Goal: Information Seeking & Learning: Learn about a topic

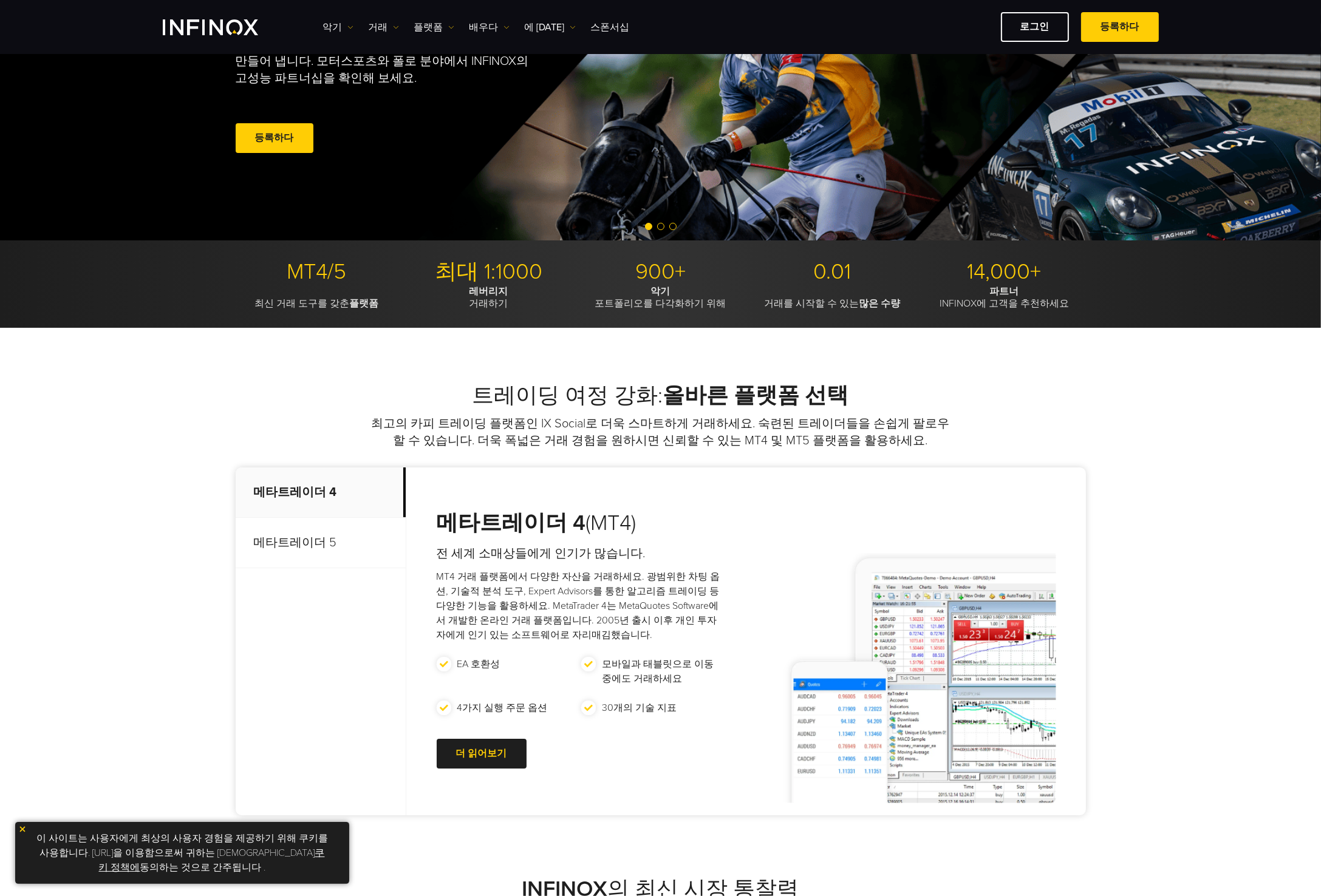
scroll to position [364, 0]
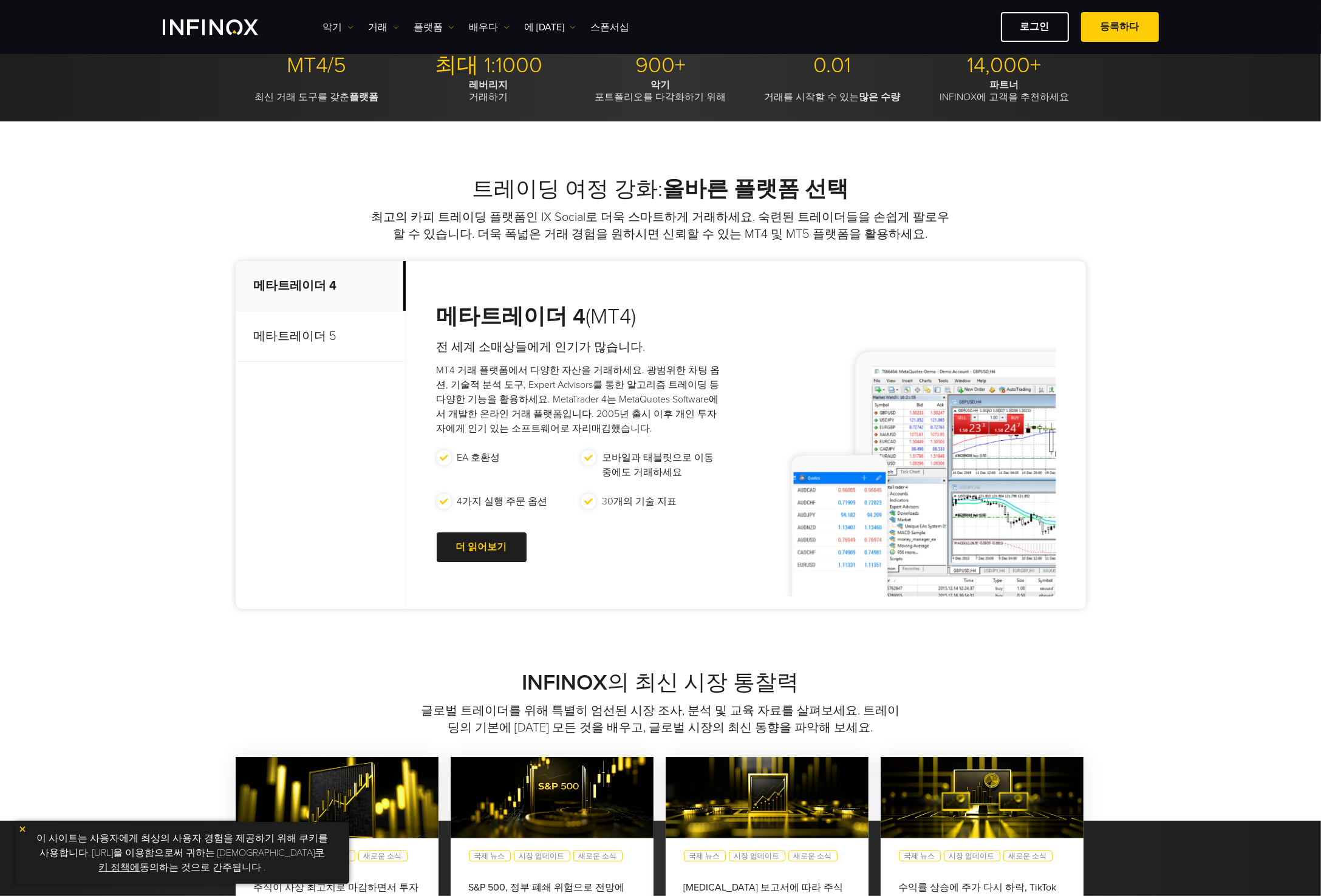
click at [282, 335] on font "메타트레이더 5" at bounding box center [295, 336] width 83 height 15
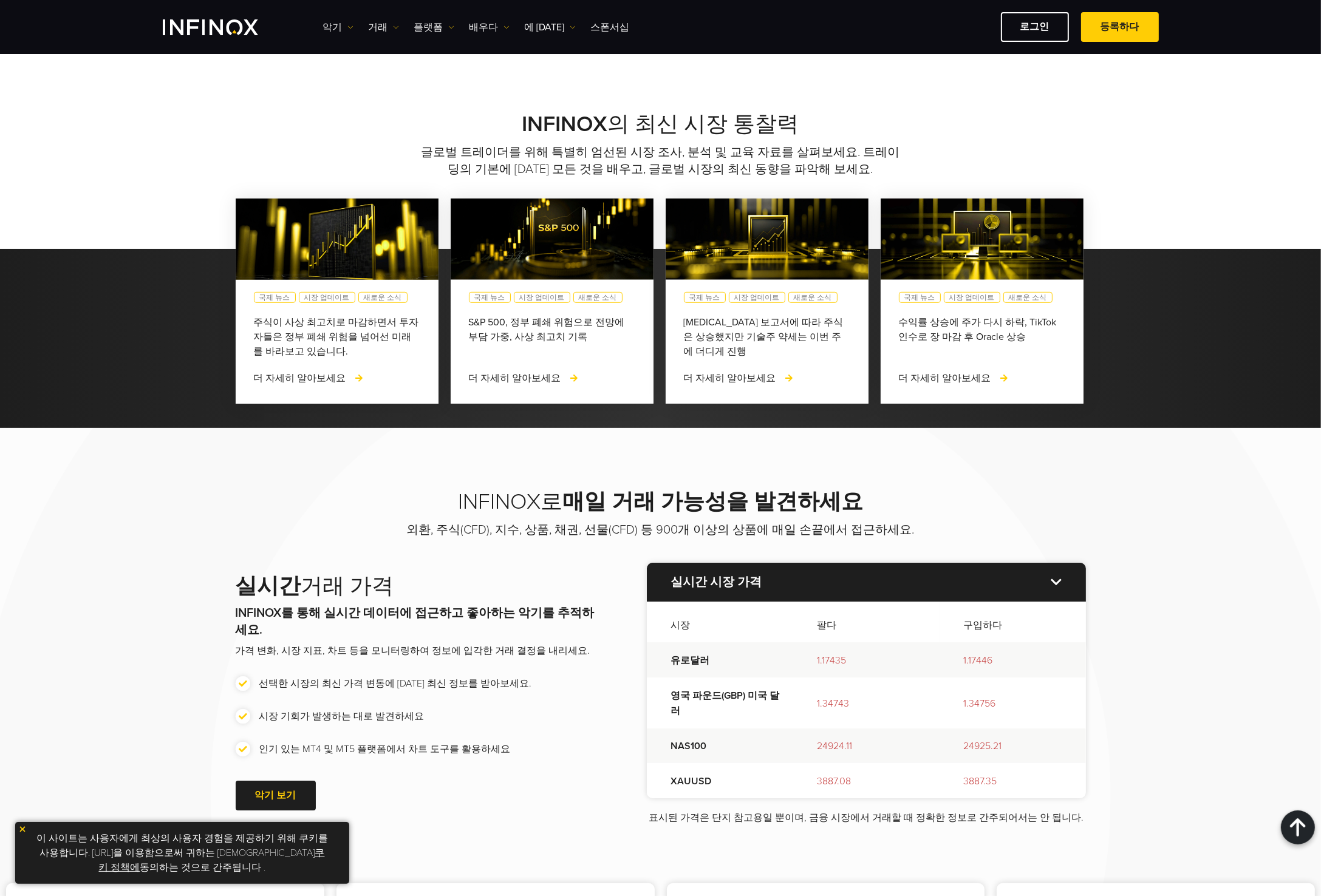
scroll to position [1093, 0]
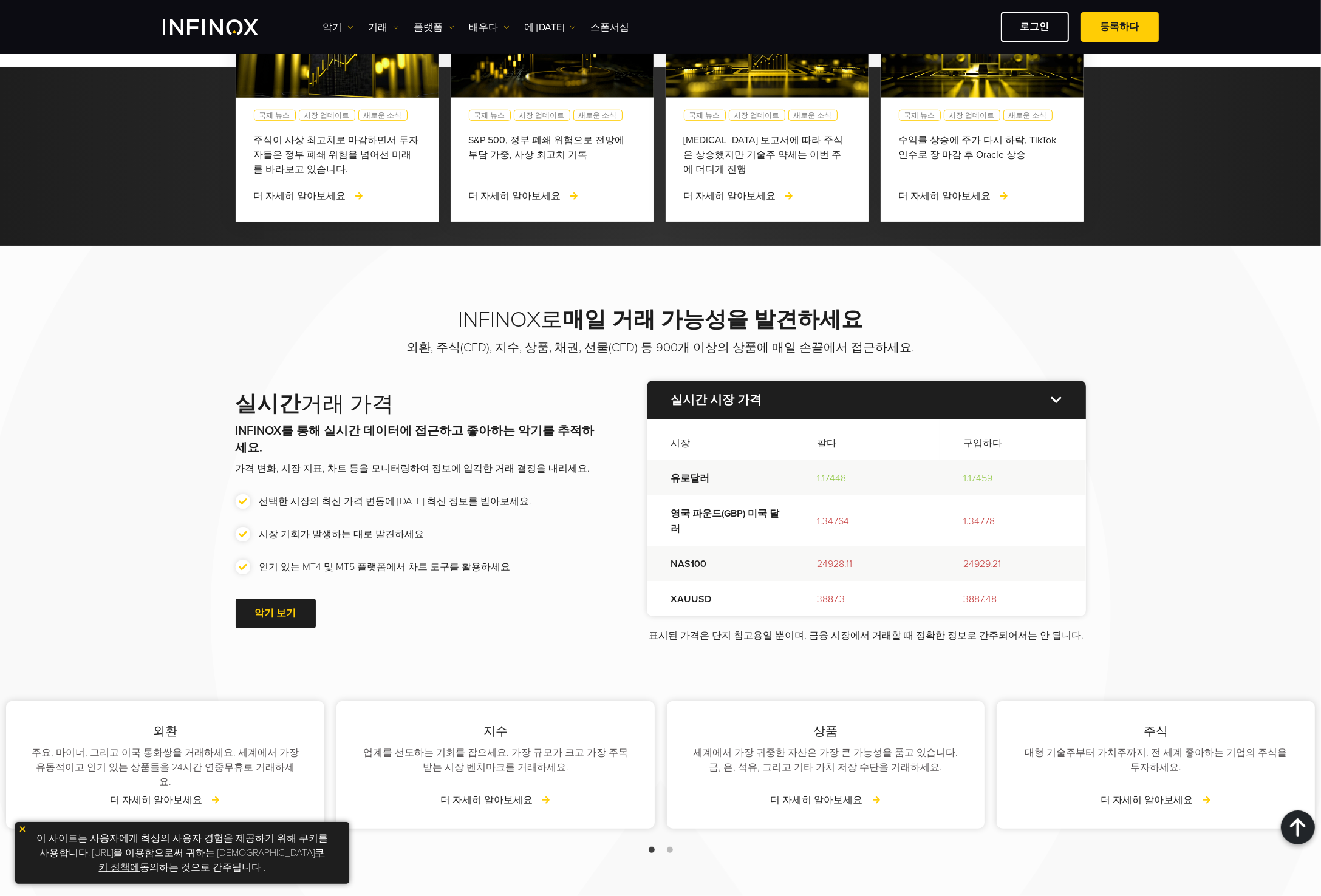
click at [22, 829] on img at bounding box center [22, 829] width 8 height 8
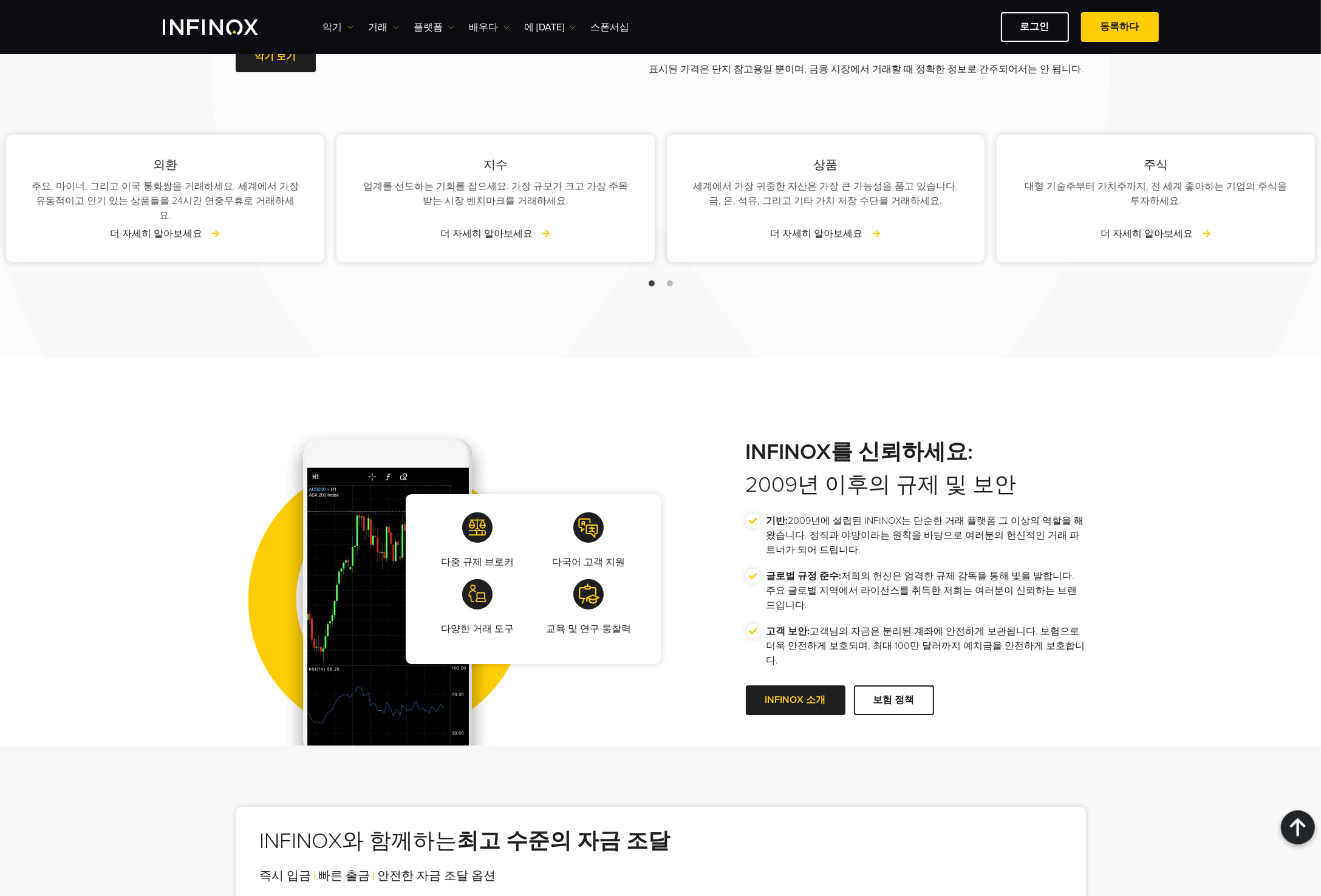
scroll to position [1639, 0]
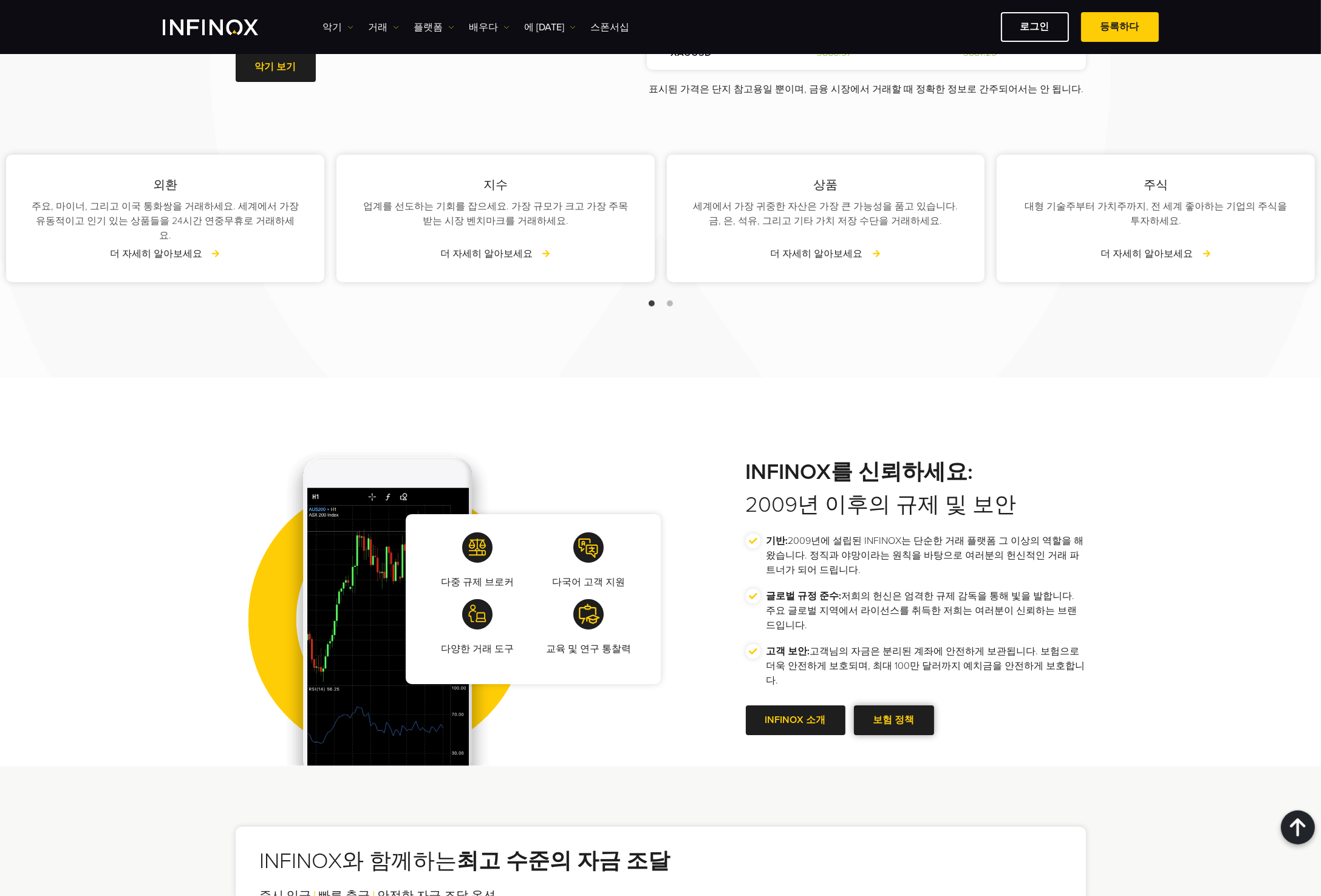
click at [894, 720] on span at bounding box center [894, 720] width 0 height 0
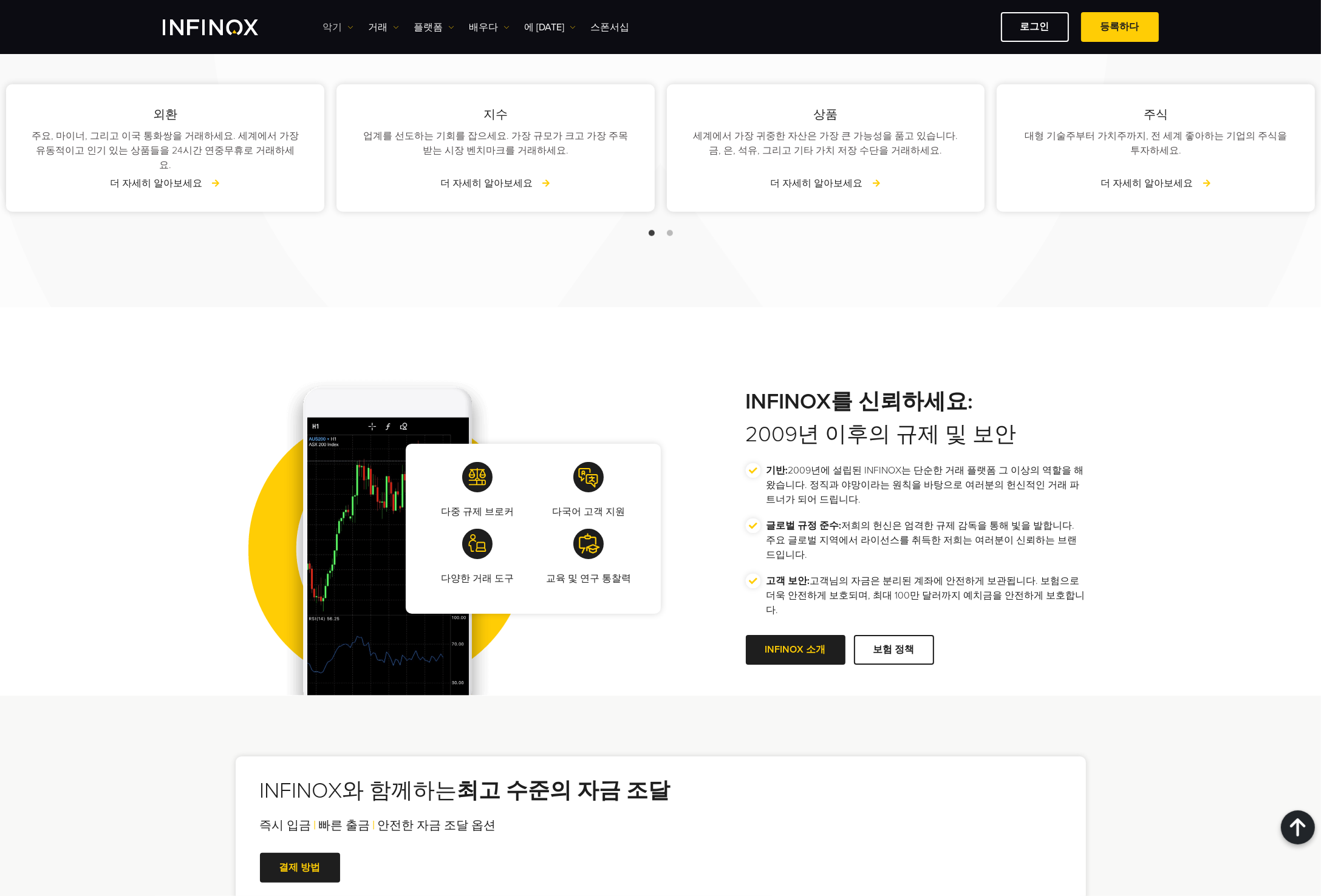
click at [337, 26] on font "악기" at bounding box center [333, 27] width 19 height 12
click at [358, 89] on font "제품 정보" at bounding box center [356, 89] width 41 height 12
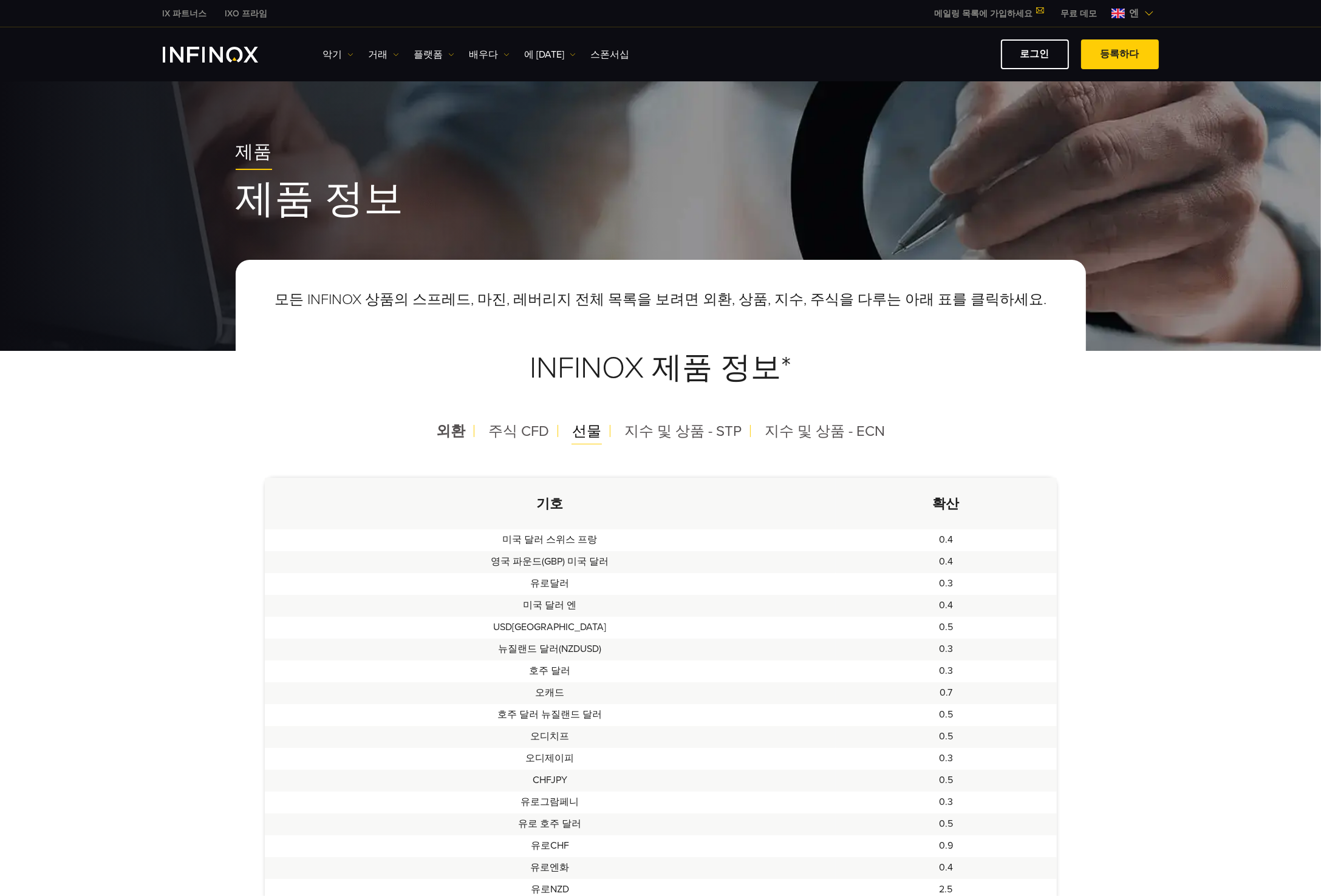
click at [592, 432] on font "선물" at bounding box center [587, 432] width 29 height 18
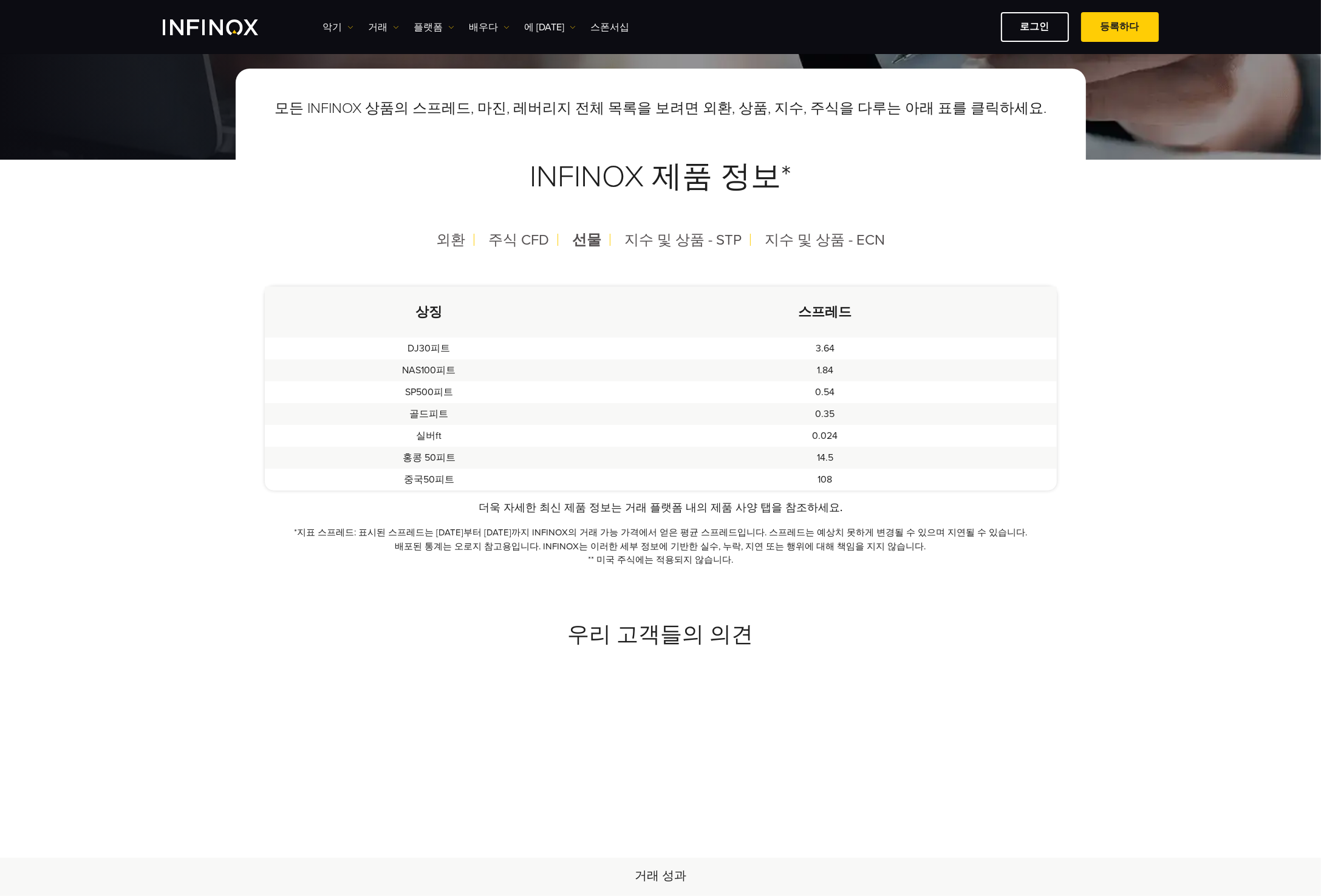
scroll to position [121, 0]
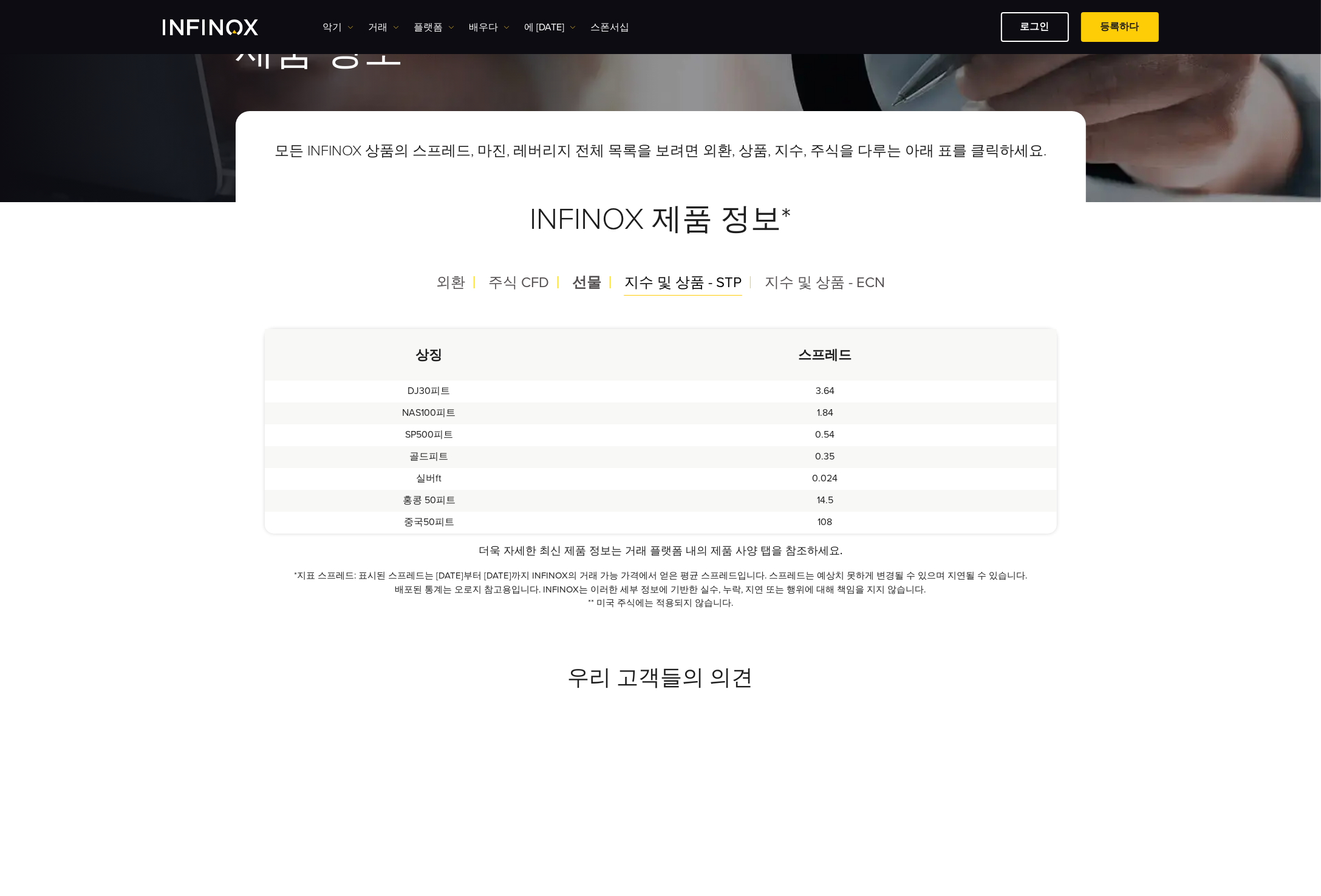
click at [662, 276] on font "지수 및 상품 - STP" at bounding box center [683, 282] width 117 height 18
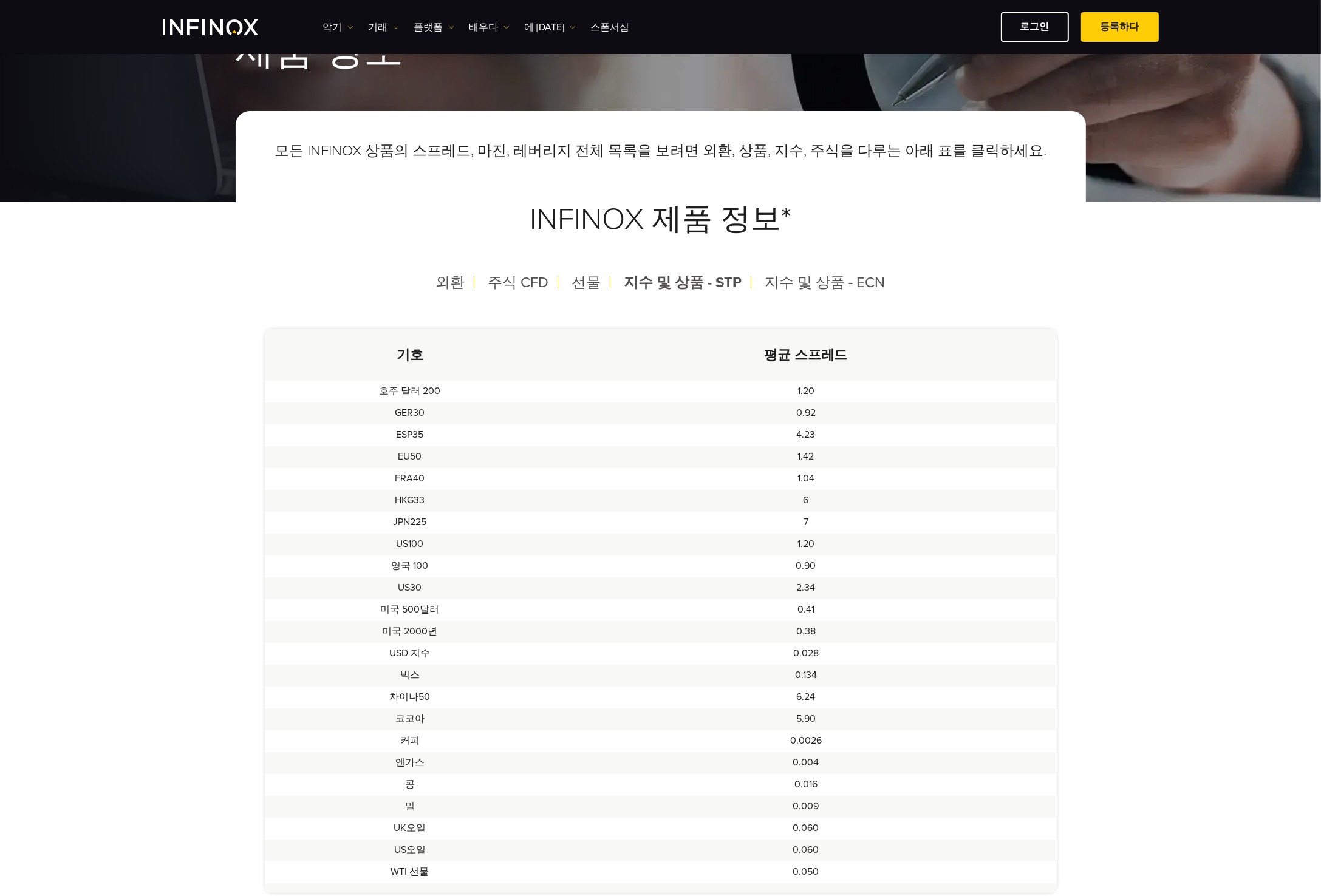
scroll to position [61, 0]
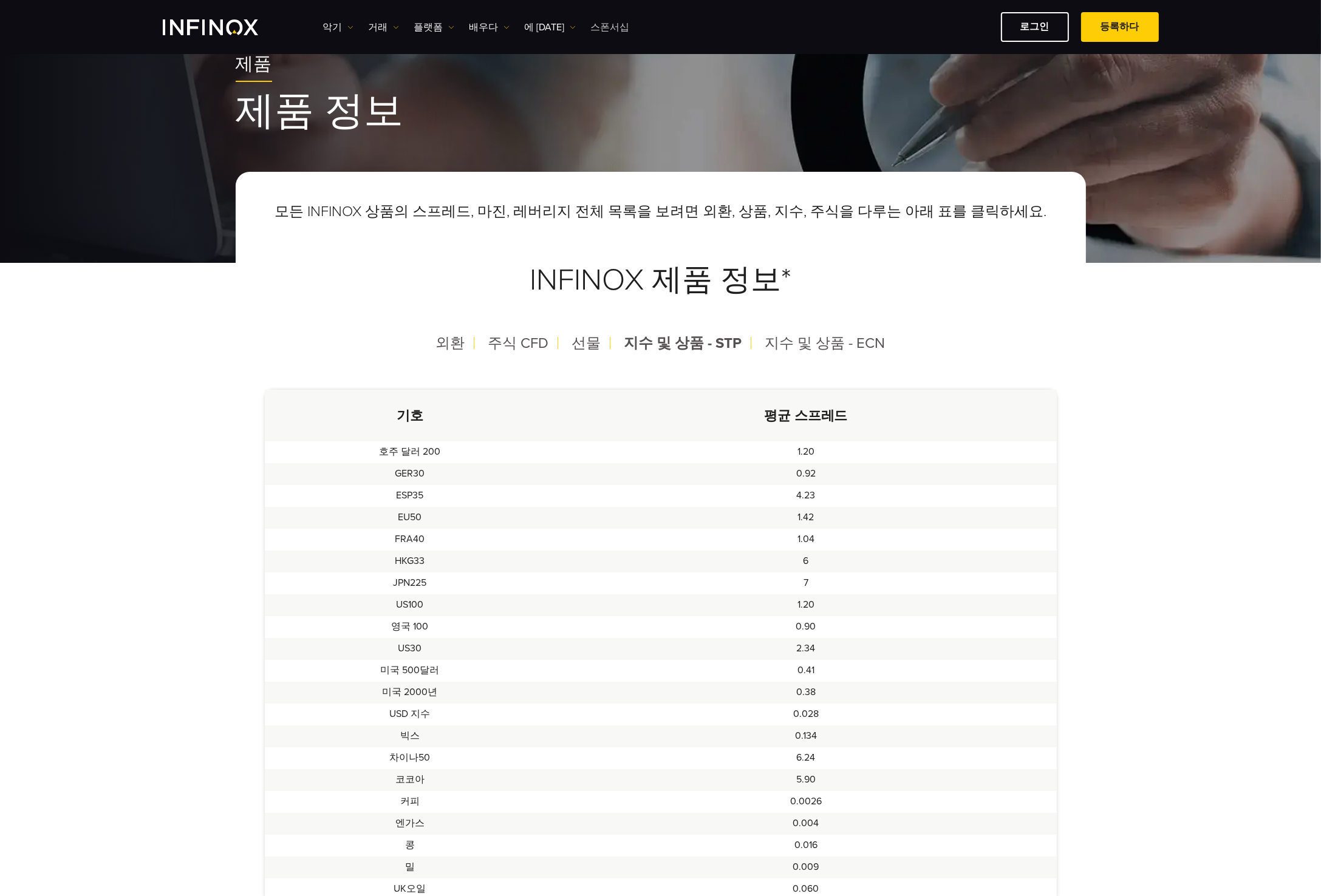
click at [595, 29] on font "스폰서십" at bounding box center [610, 27] width 39 height 12
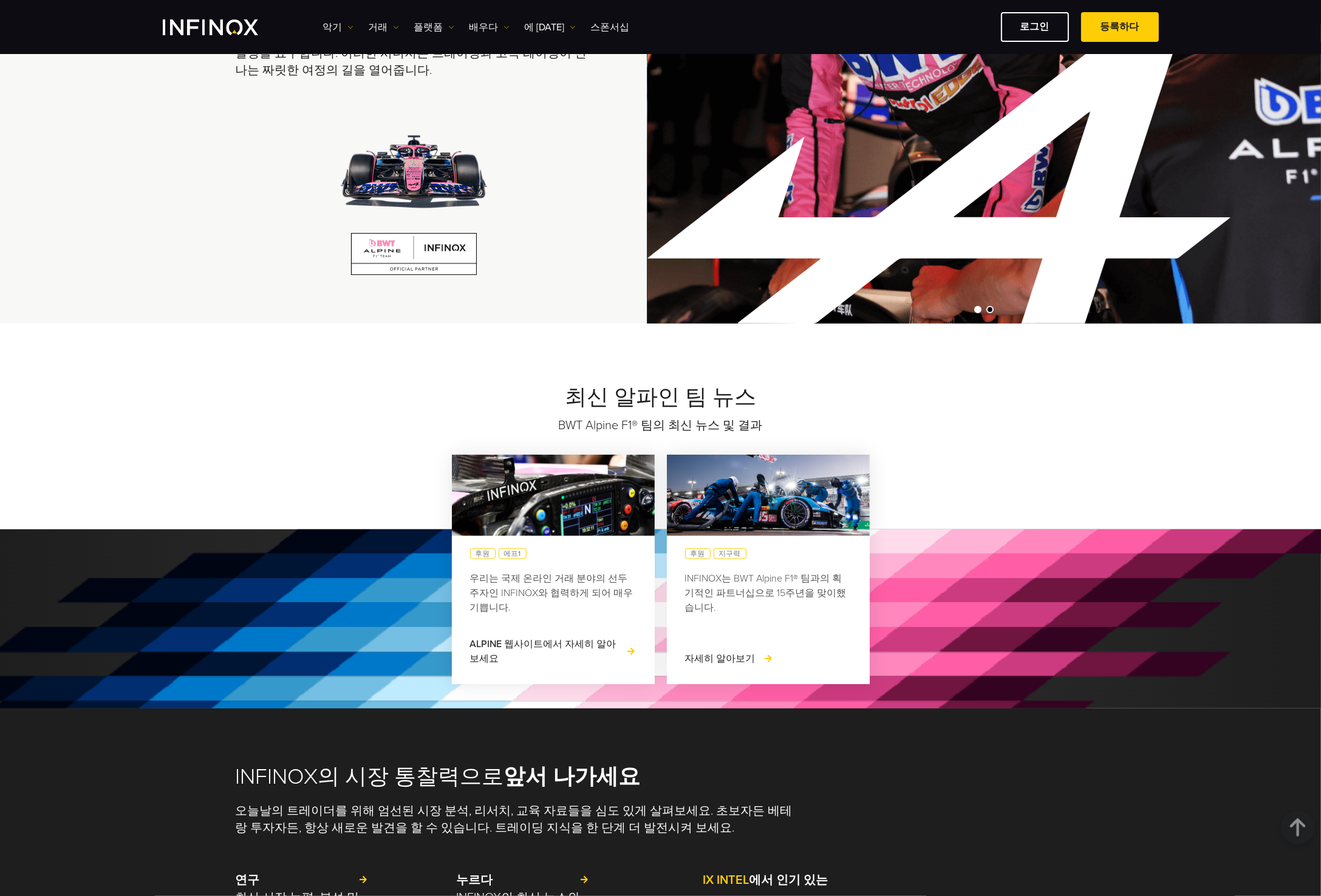
scroll to position [546, 0]
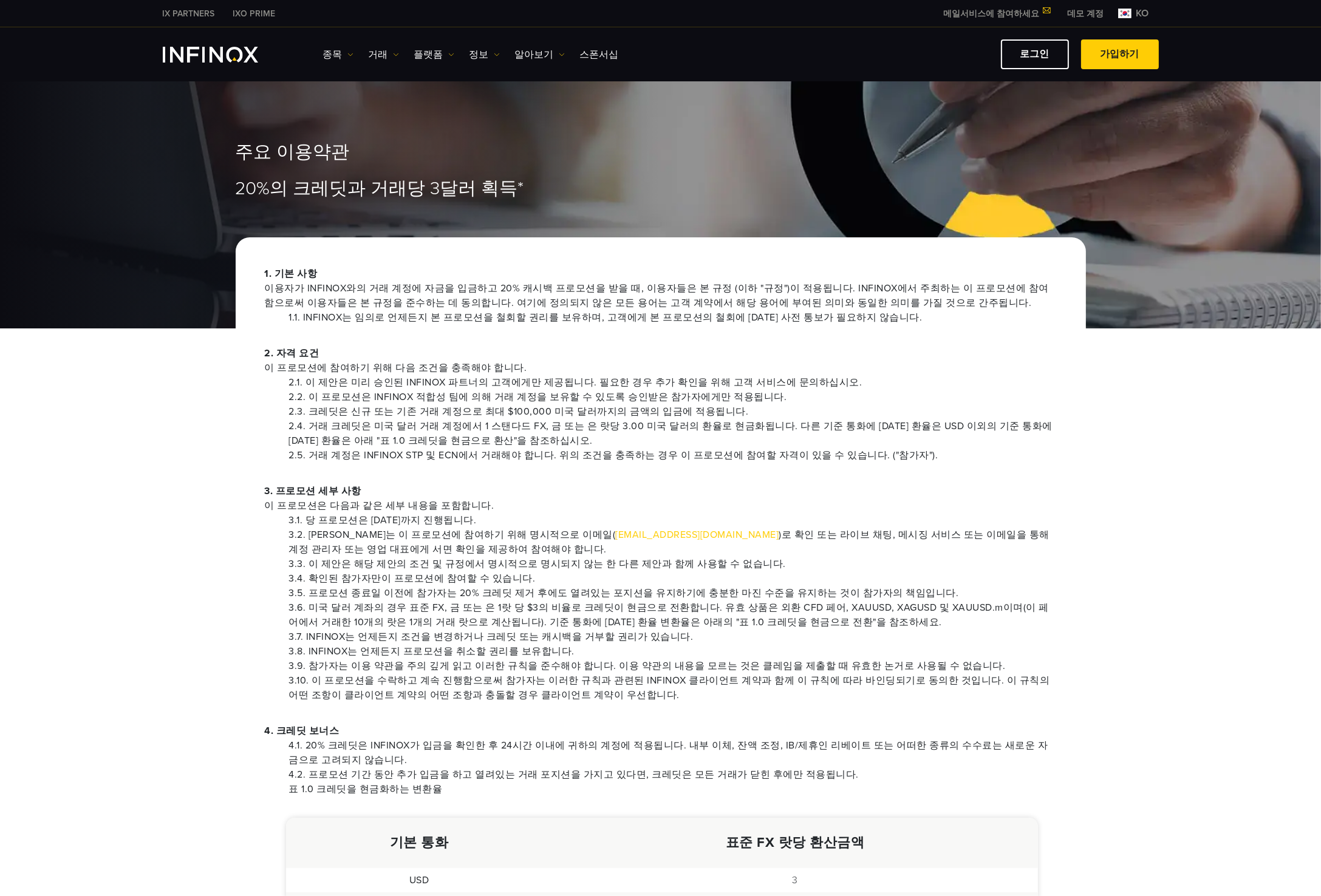
click at [229, 49] on img "INFINOX Logo" at bounding box center [210, 54] width 95 height 16
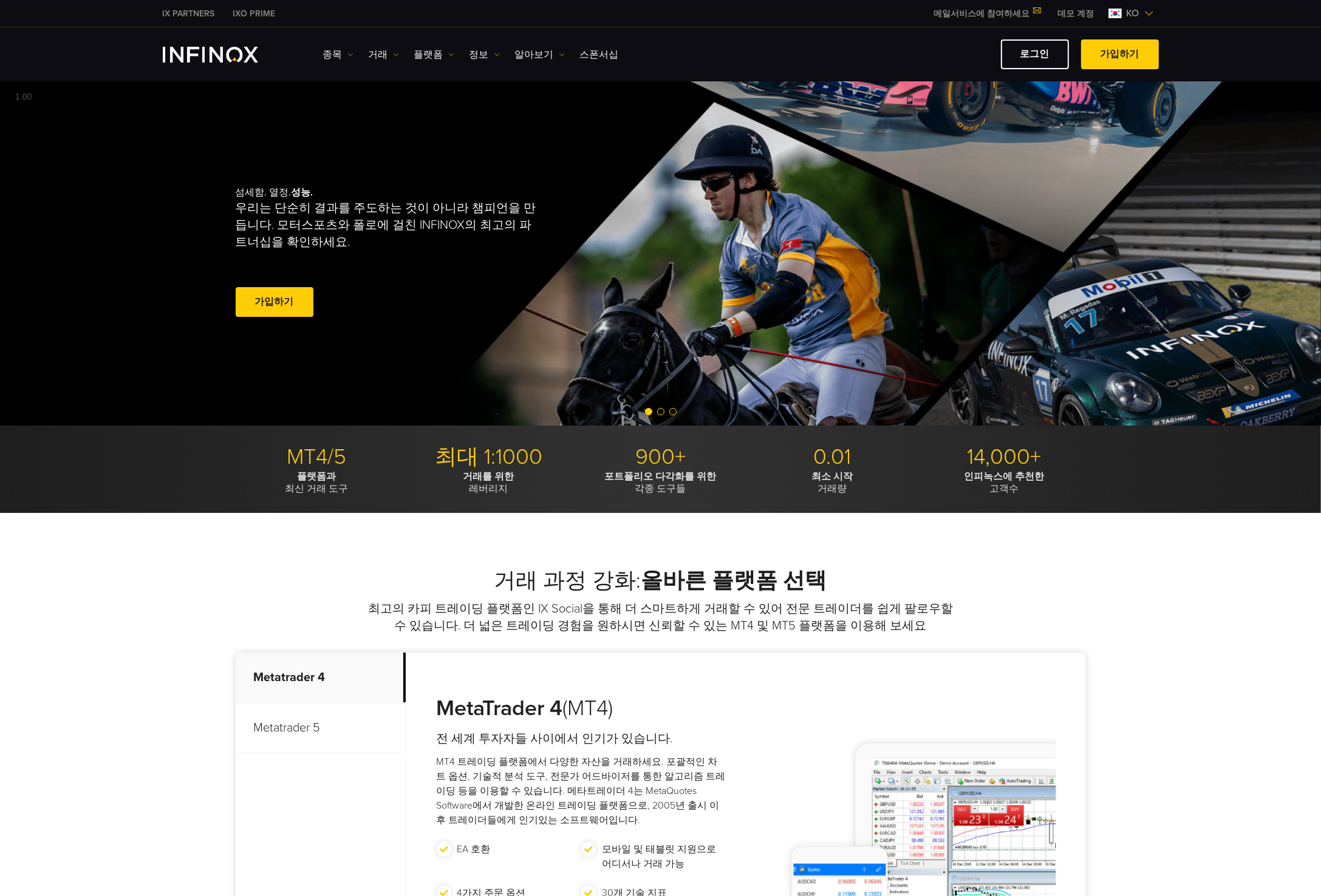
click at [202, 12] on link "IX PARTNERS" at bounding box center [189, 13] width 70 height 13
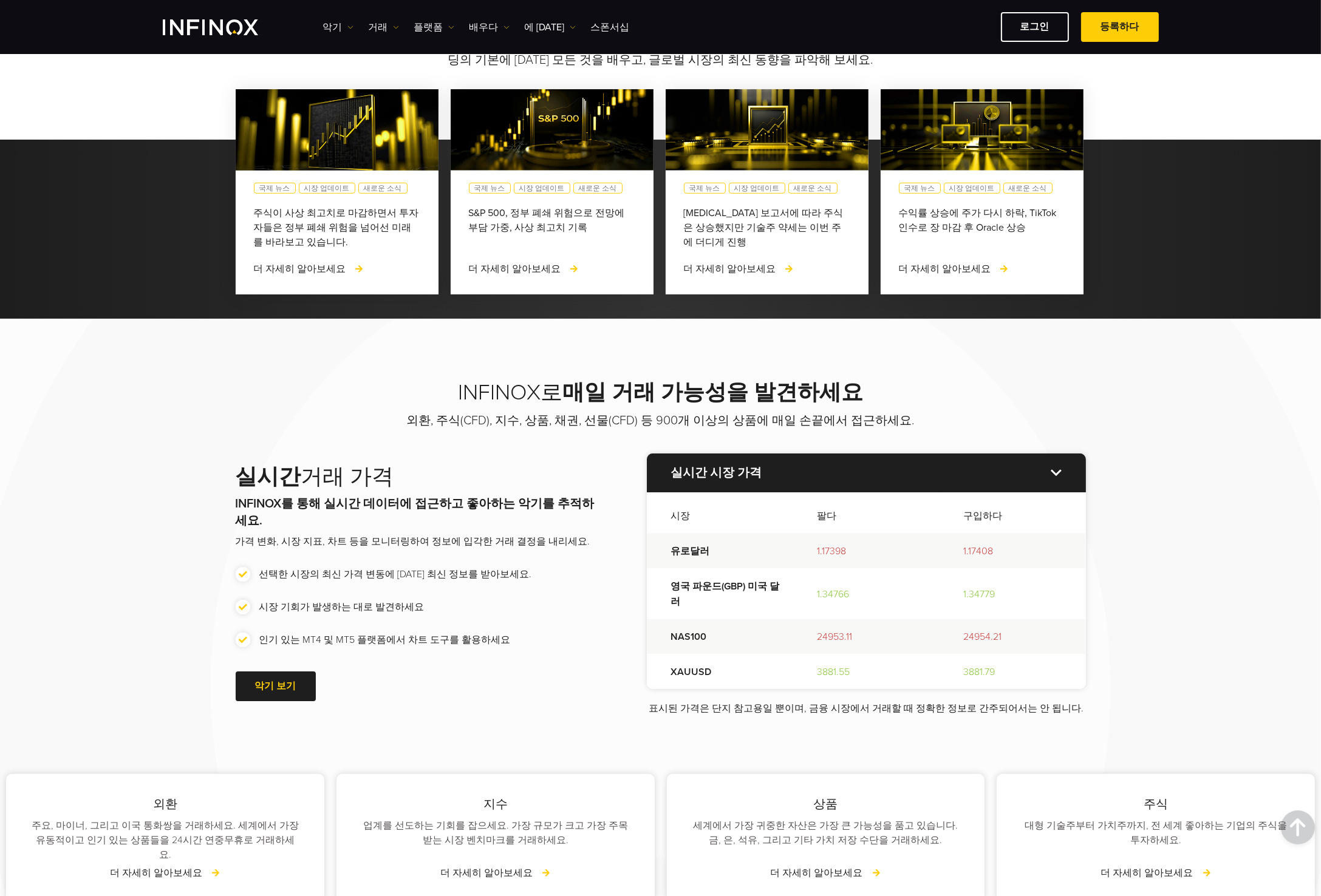
scroll to position [1093, 0]
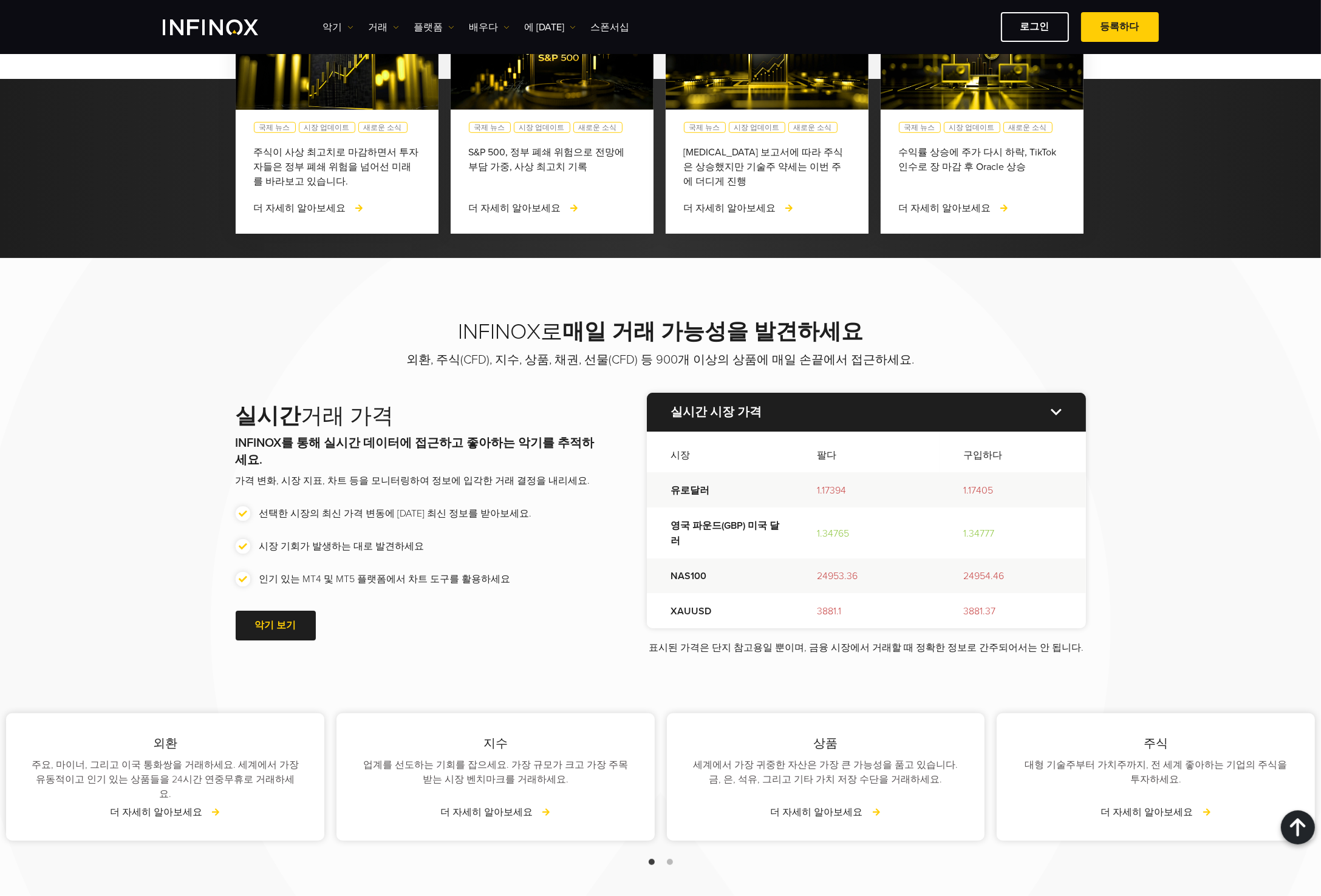
click at [689, 410] on font "실시간 시장 가격" at bounding box center [716, 413] width 91 height 15
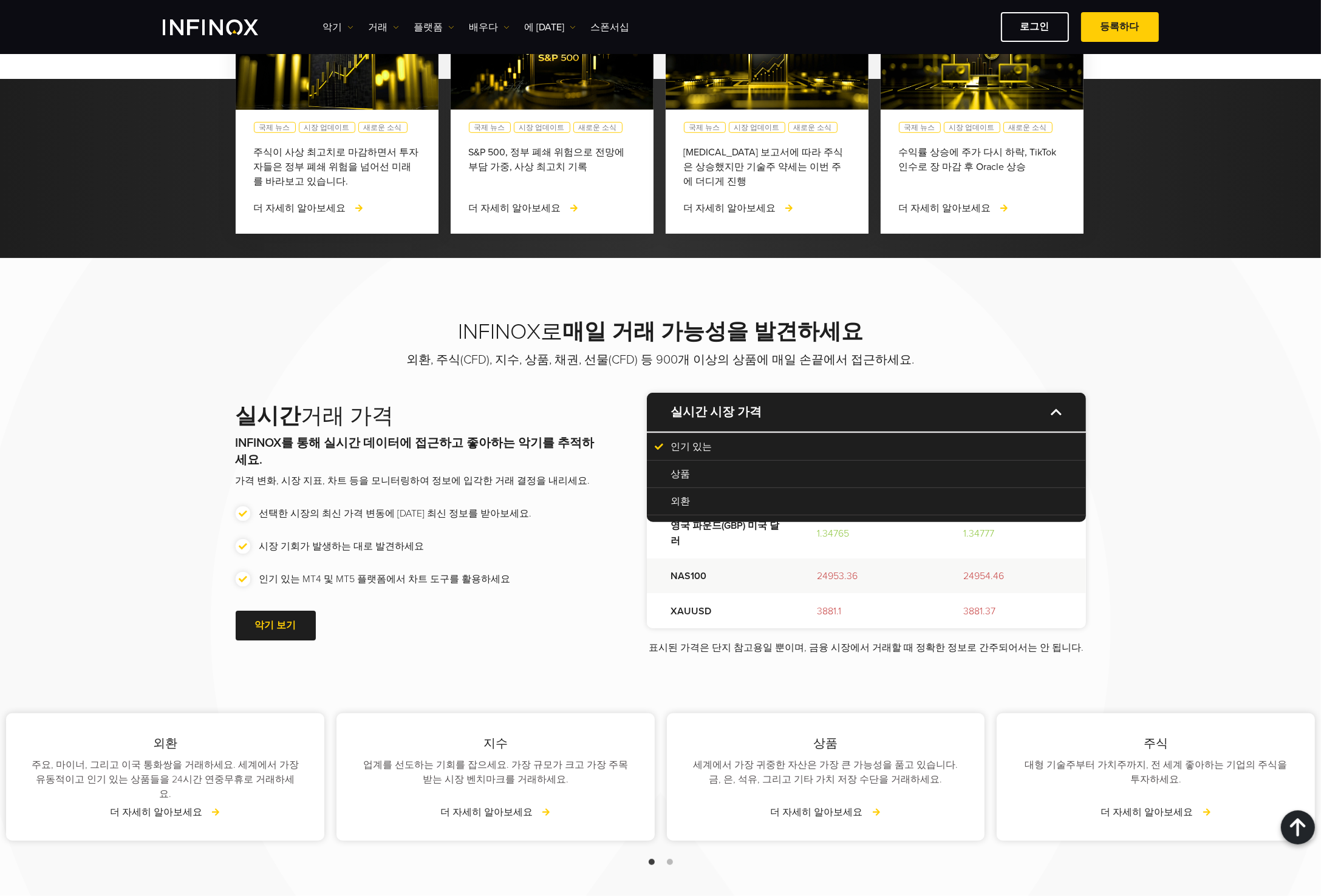
scroll to position [0, 0]
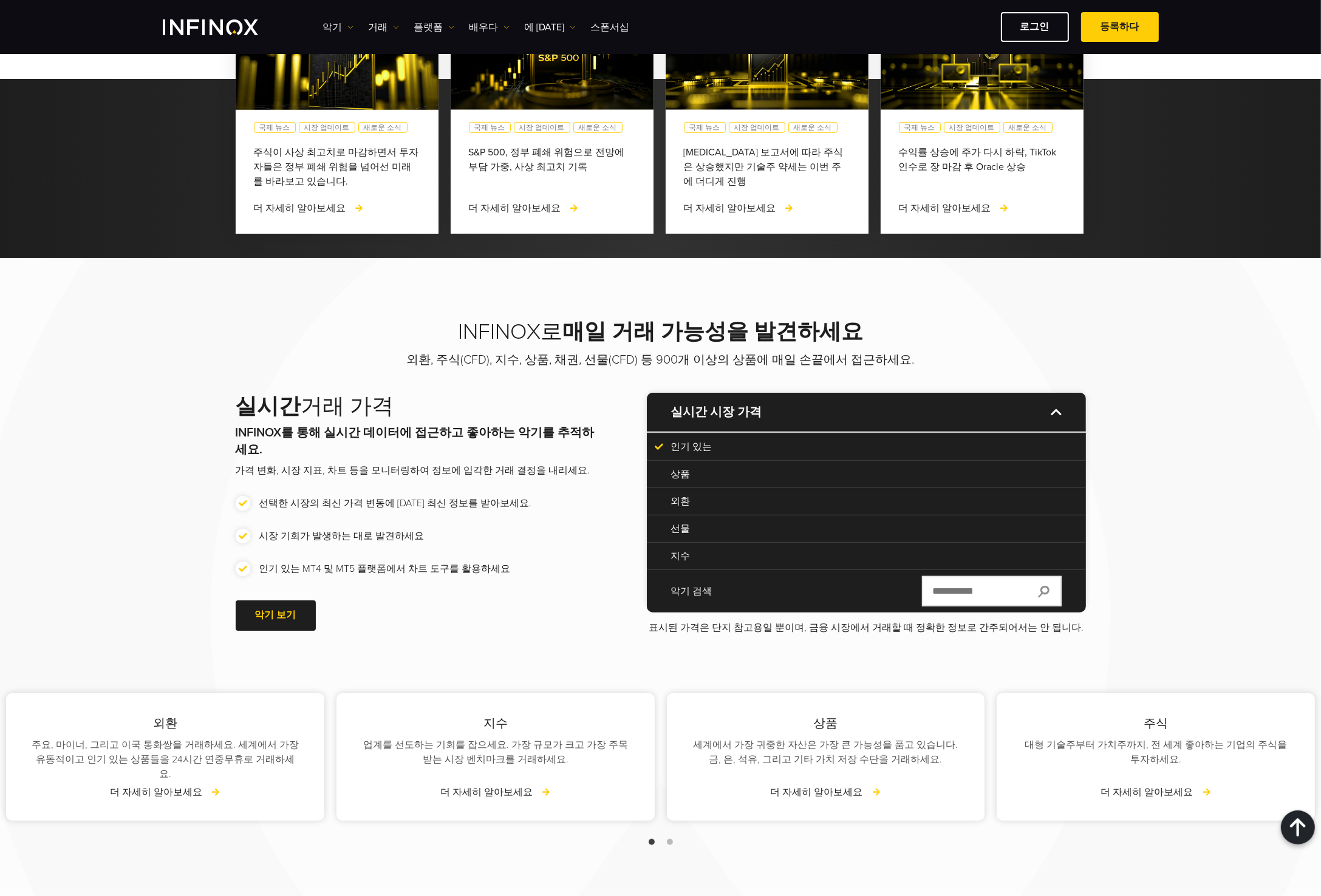
click at [671, 553] on font "지수" at bounding box center [680, 556] width 19 height 12
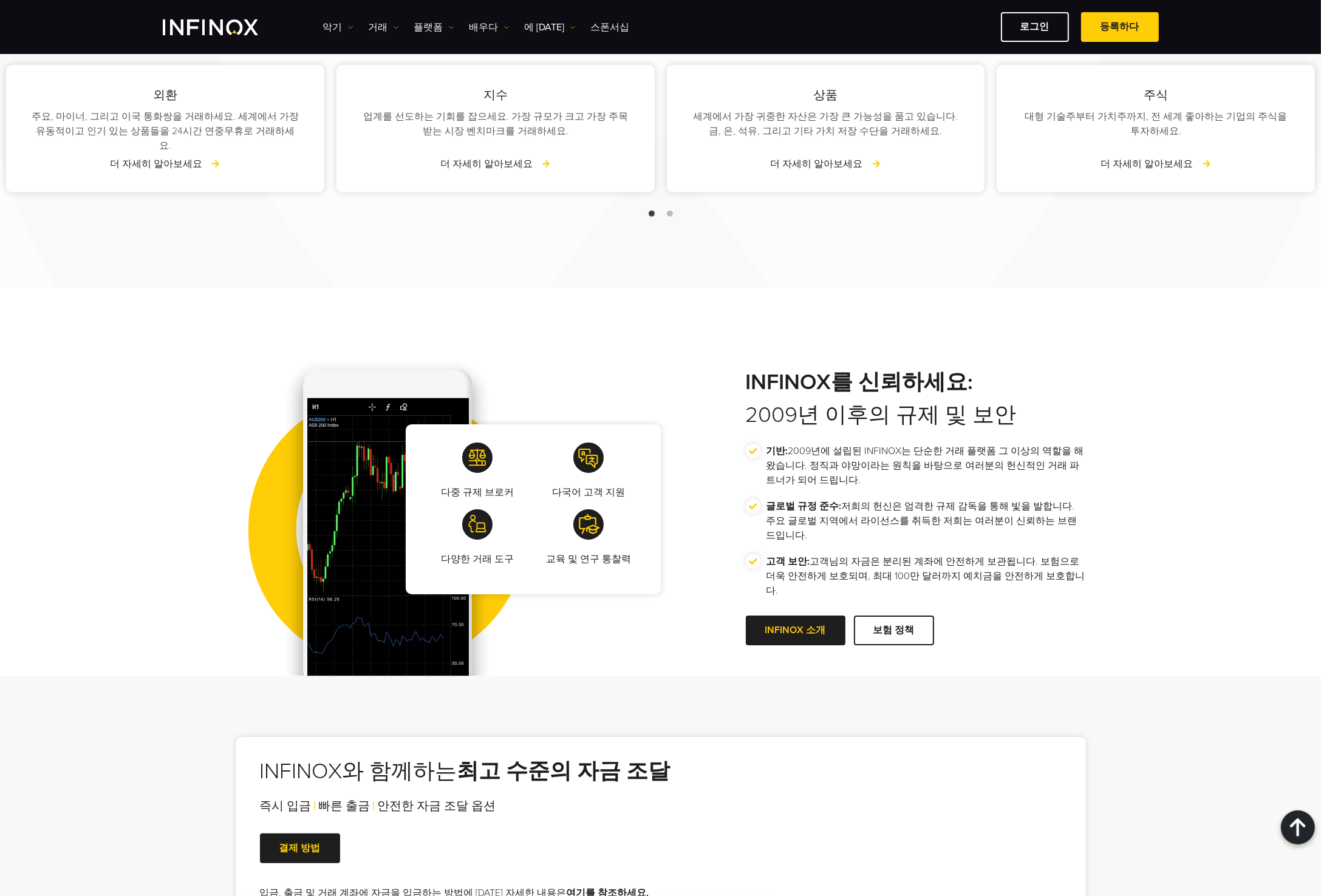
scroll to position [1821, 0]
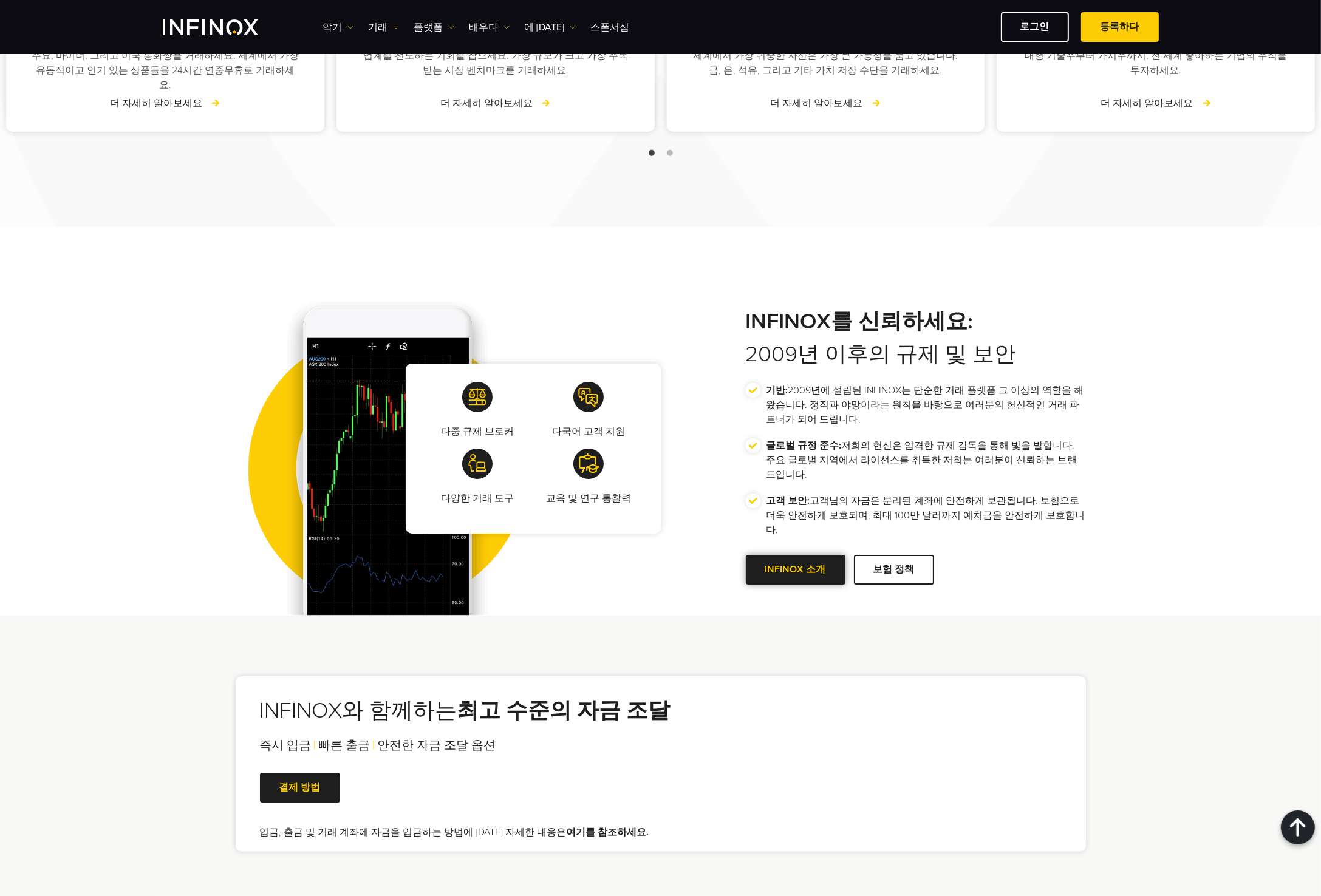
click at [797, 560] on link "INFINOX 소개" at bounding box center [795, 570] width 100 height 30
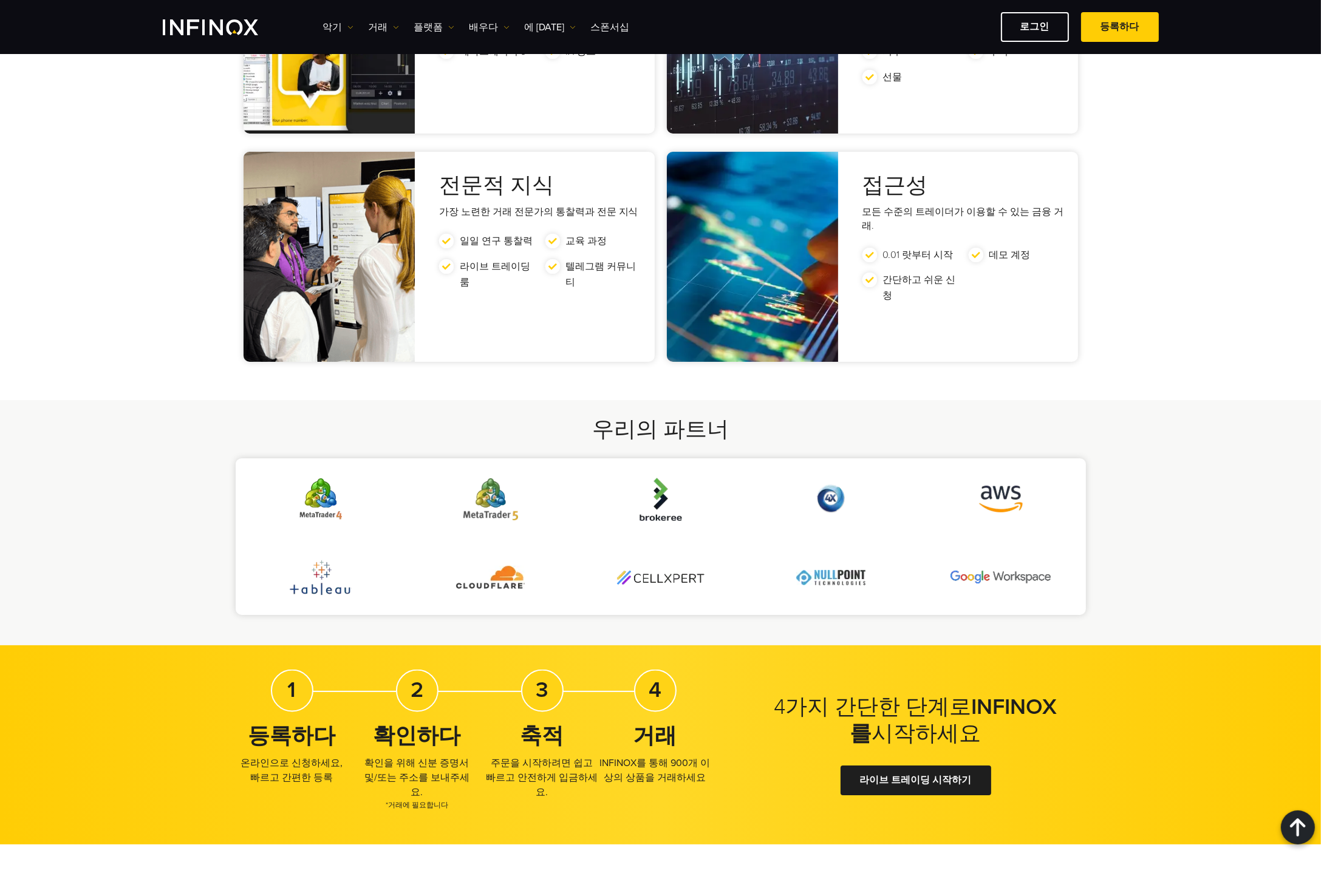
scroll to position [2429, 0]
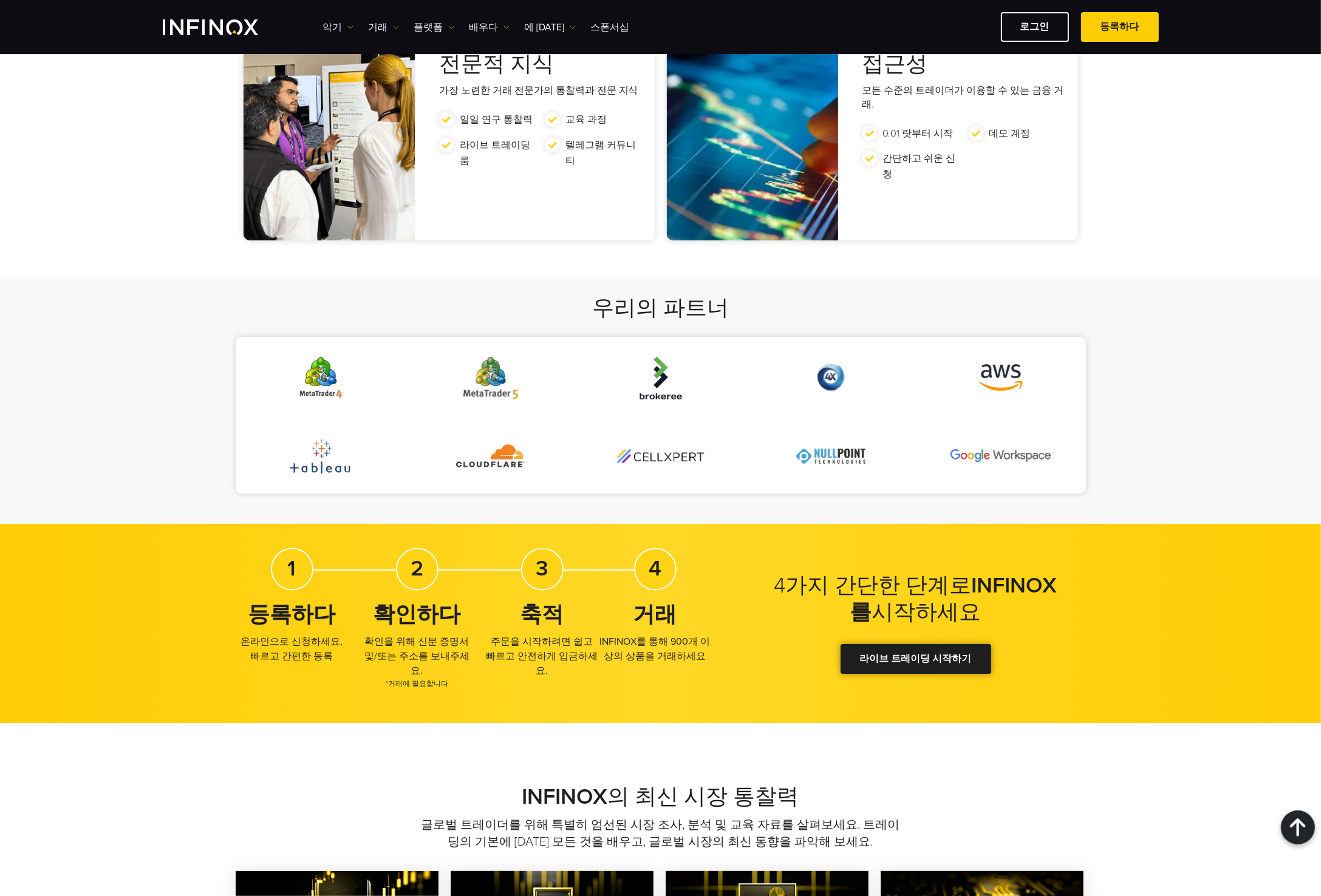
click at [919, 644] on link "라이브 트레이딩 시작하기" at bounding box center [916, 659] width 151 height 30
